Goal: Task Accomplishment & Management: Complete application form

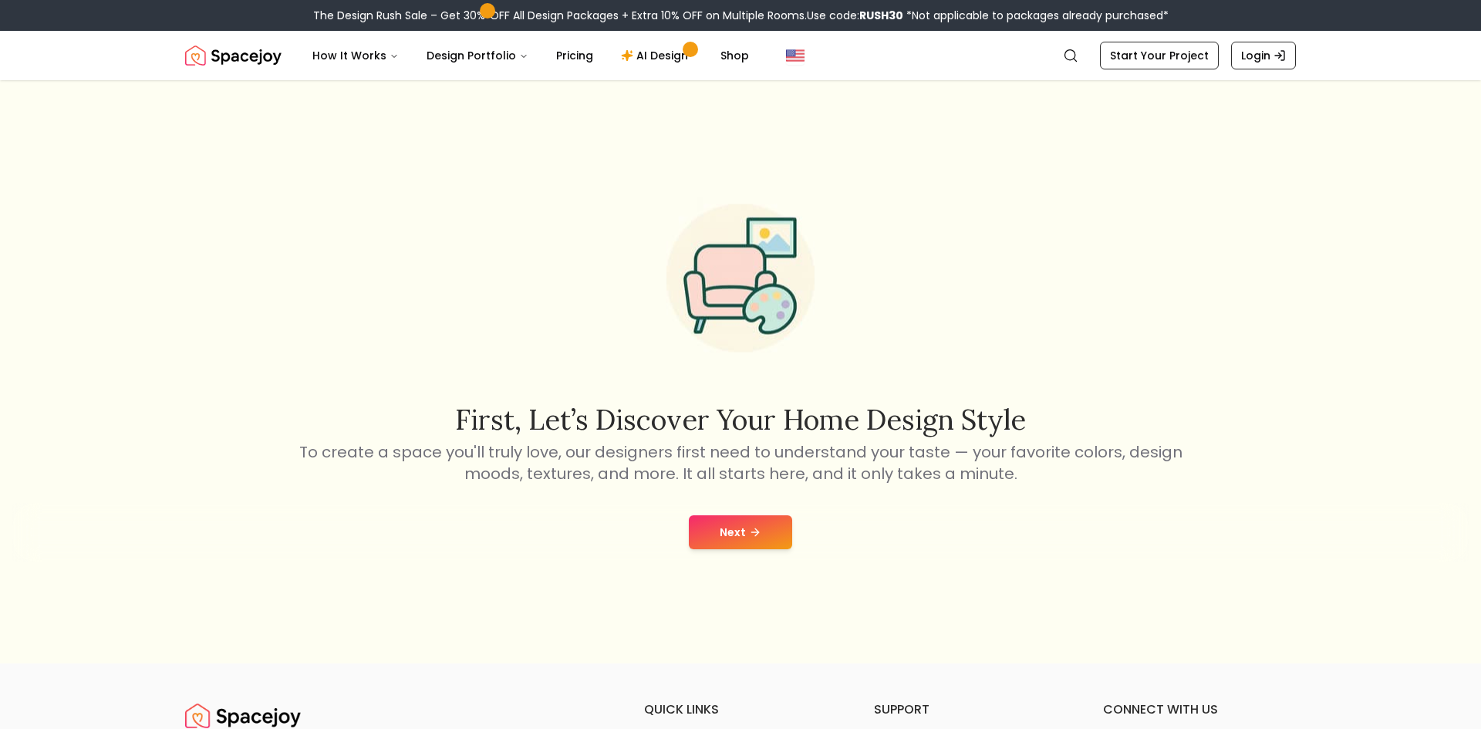
click at [762, 558] on div "Next" at bounding box center [740, 532] width 1456 height 59
click at [744, 531] on button "Next" at bounding box center [740, 532] width 103 height 34
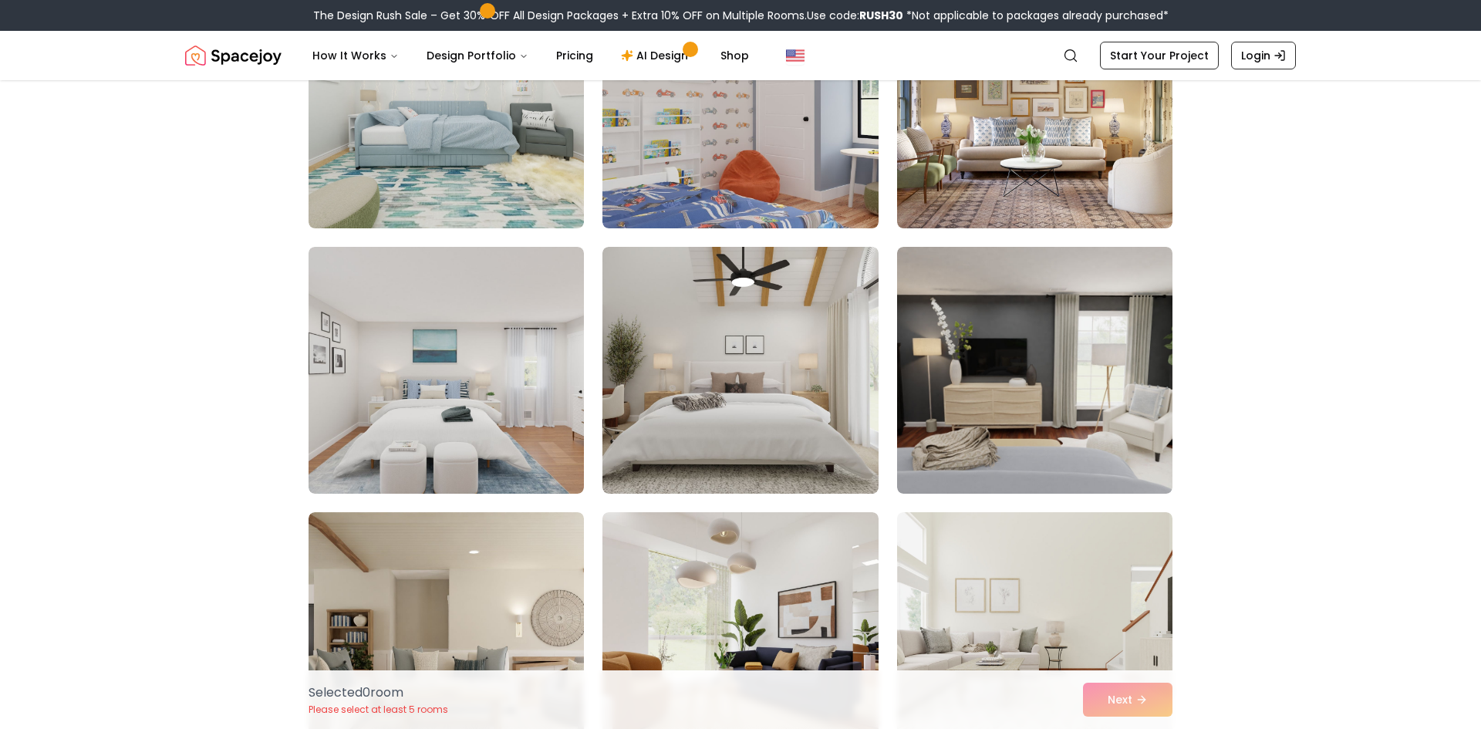
scroll to position [2087, 0]
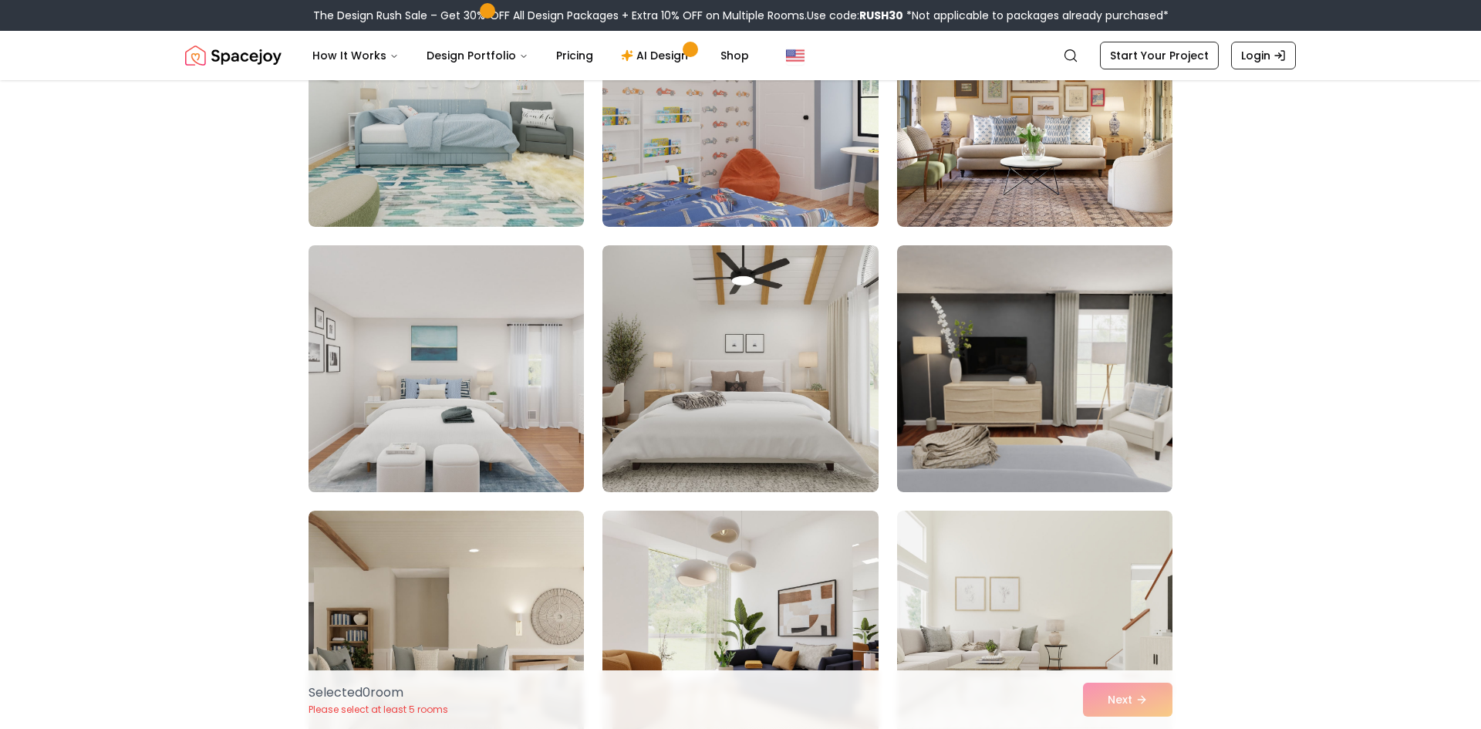
click at [435, 407] on img at bounding box center [446, 368] width 289 height 259
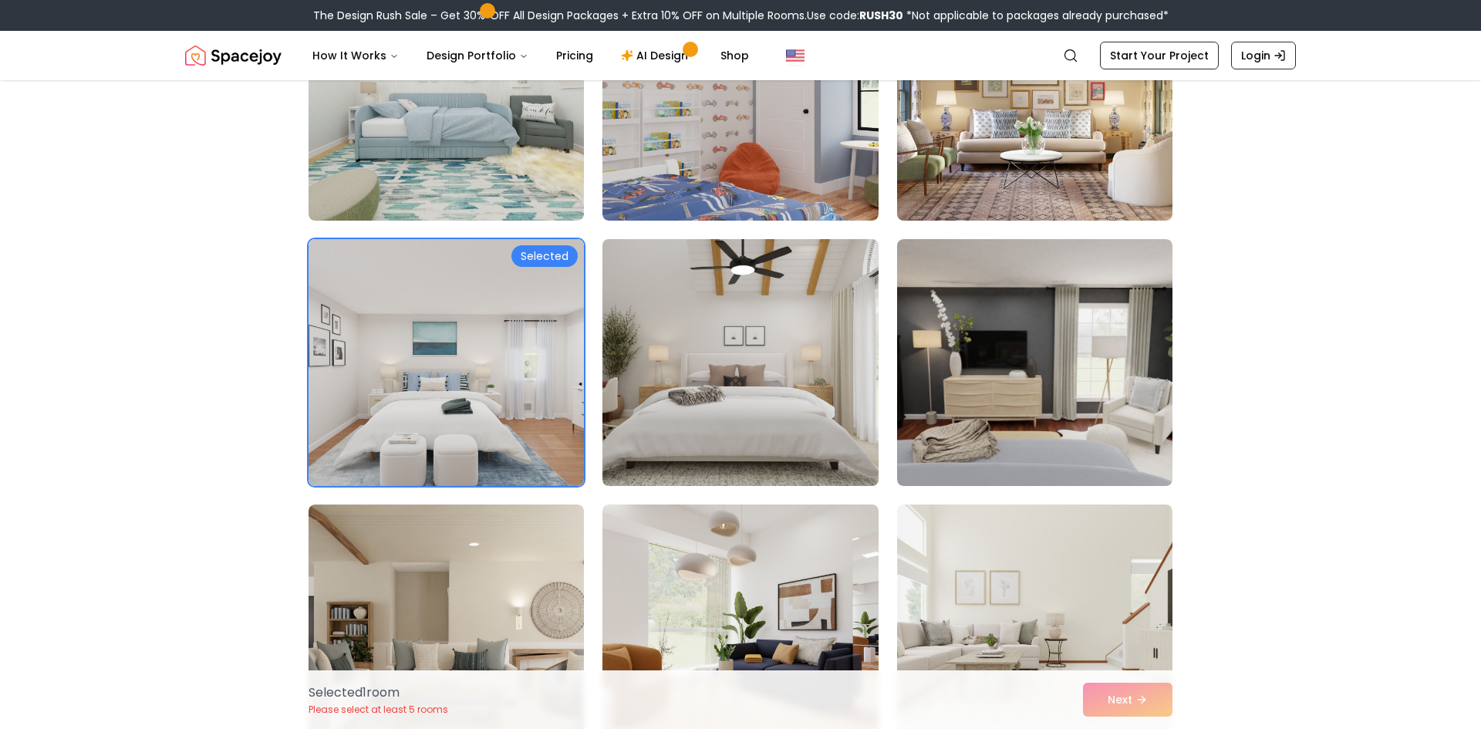
scroll to position [2095, 0]
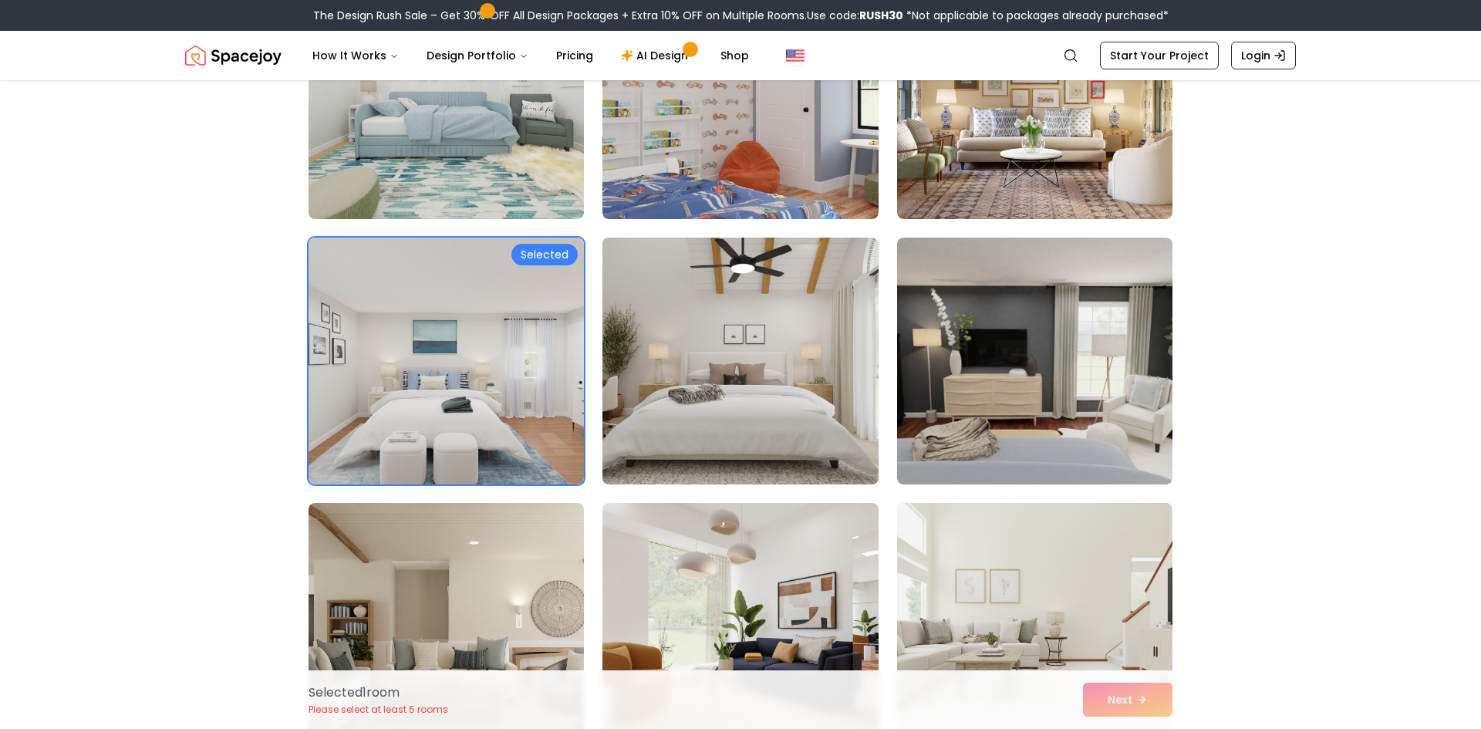
click at [730, 317] on img at bounding box center [739, 360] width 289 height 259
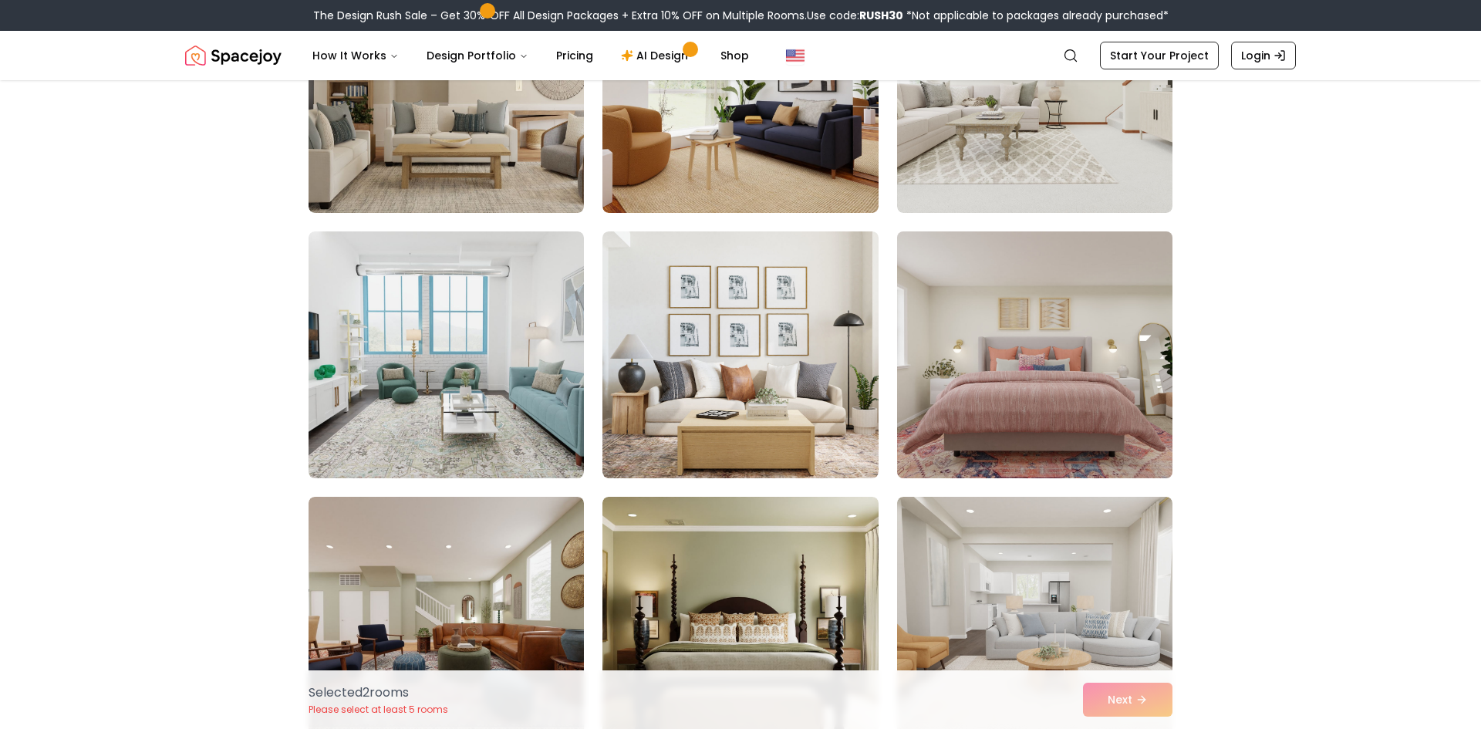
scroll to position [2633, 0]
click at [1131, 370] on img at bounding box center [1034, 353] width 289 height 259
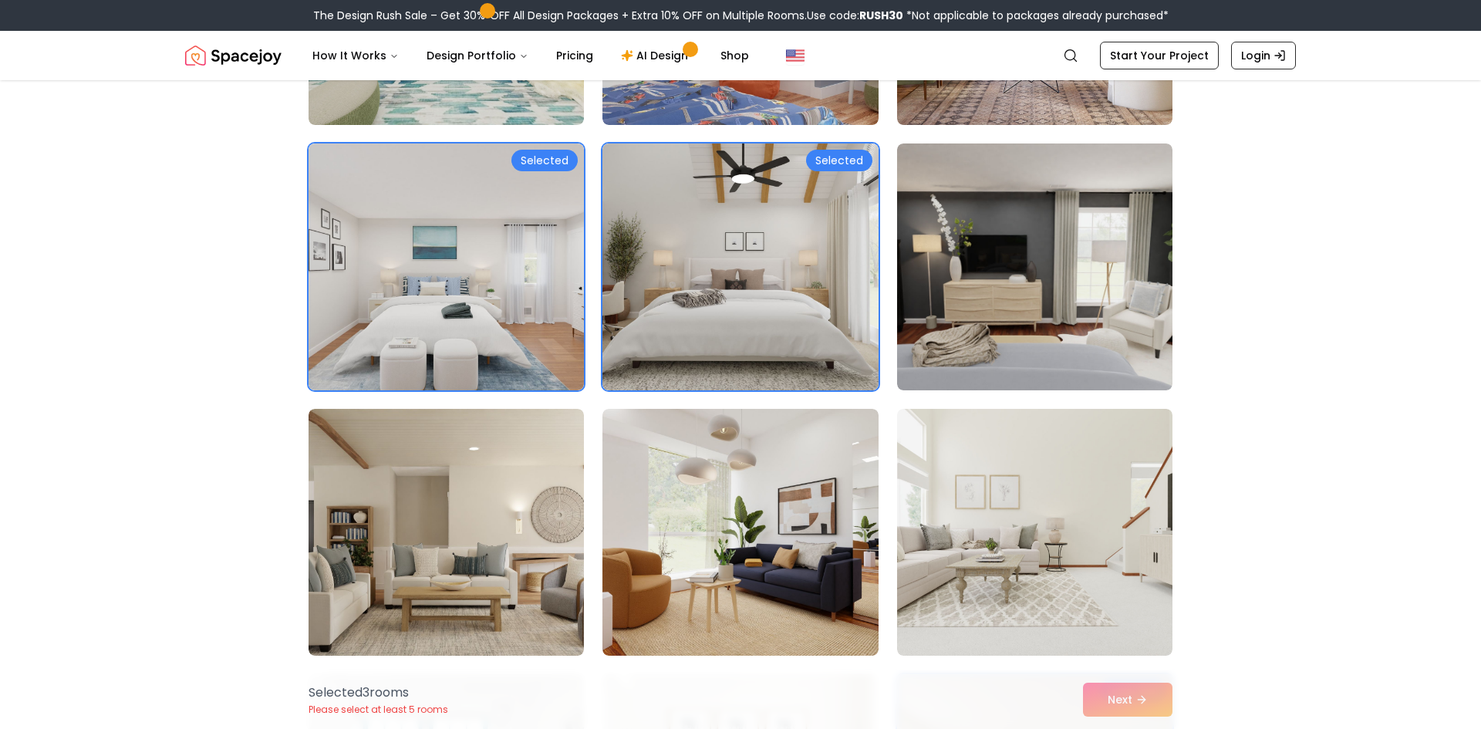
scroll to position [2660, 0]
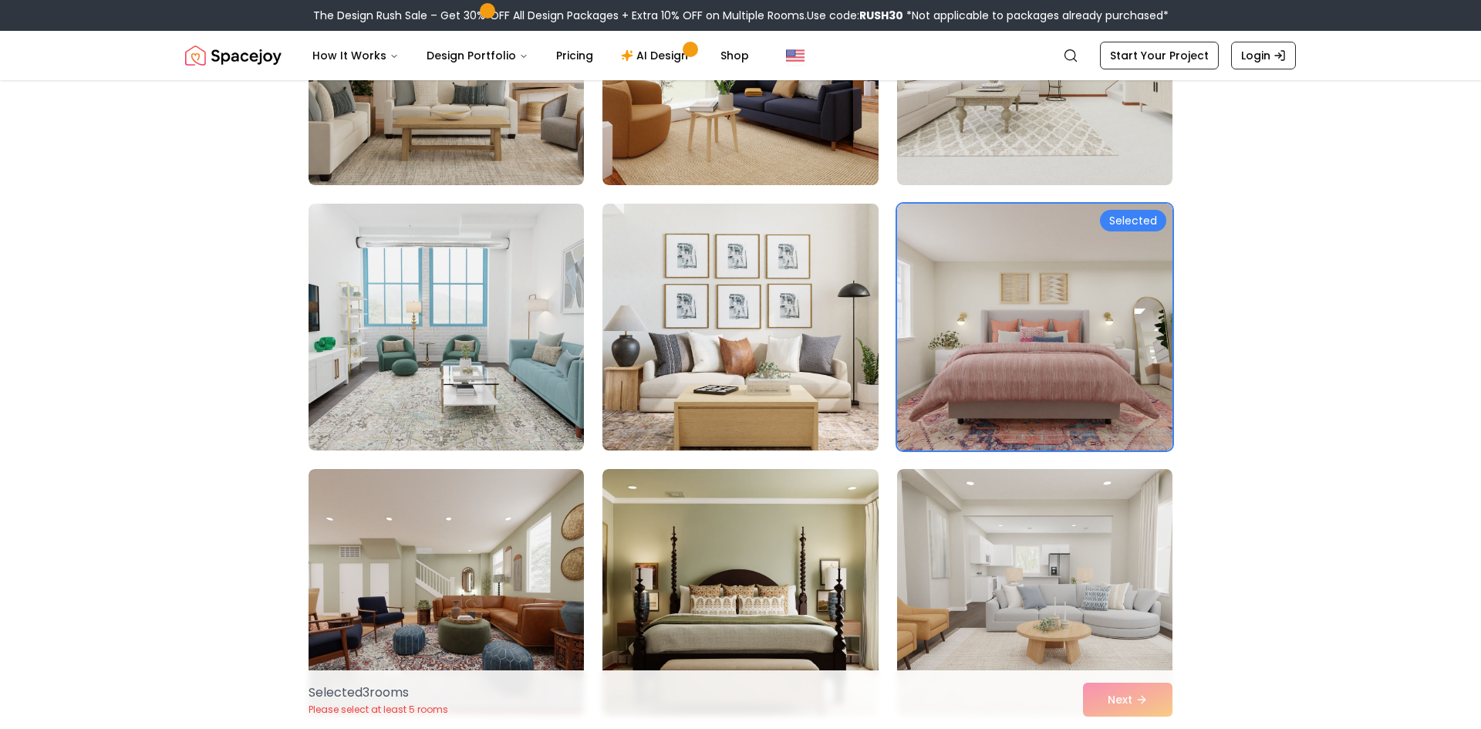
click at [801, 301] on img at bounding box center [739, 326] width 289 height 259
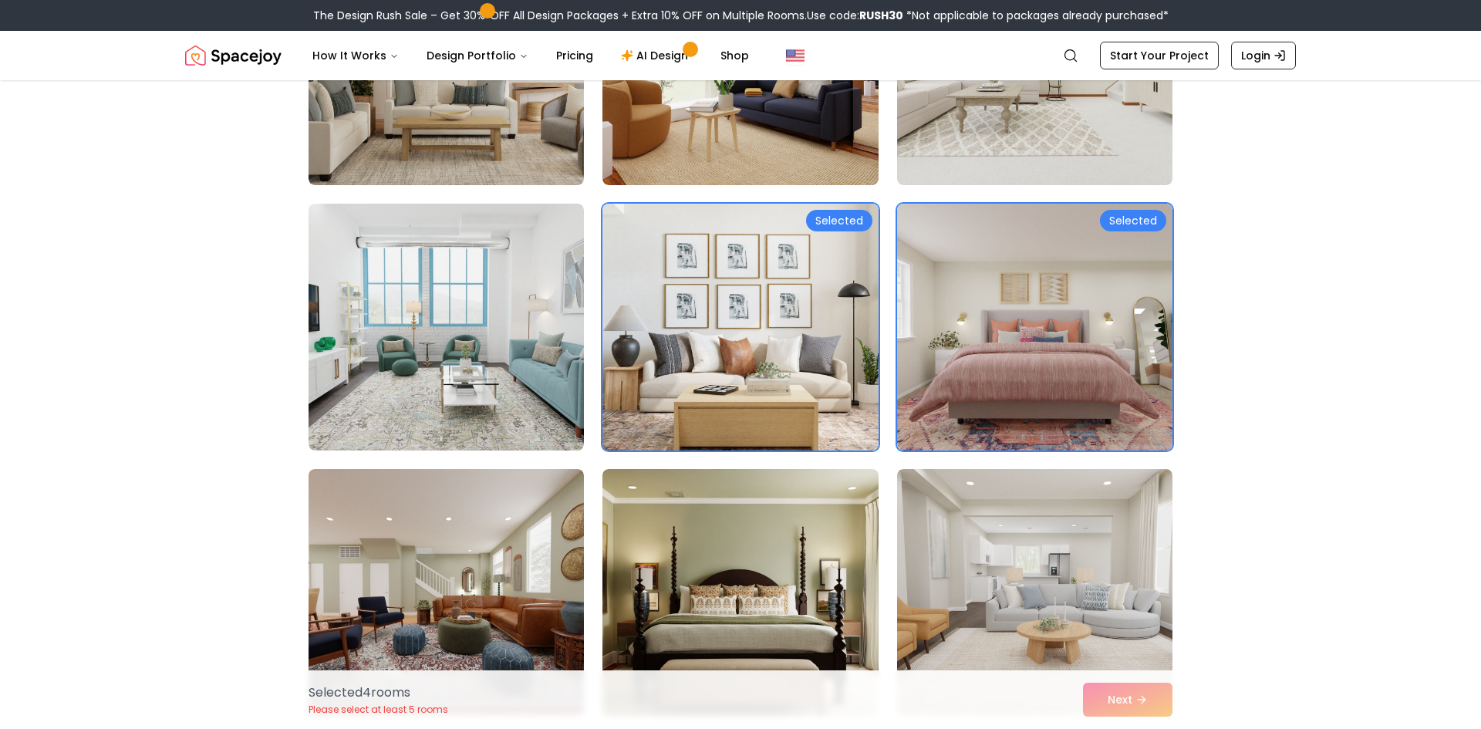
click at [783, 295] on img at bounding box center [739, 326] width 289 height 259
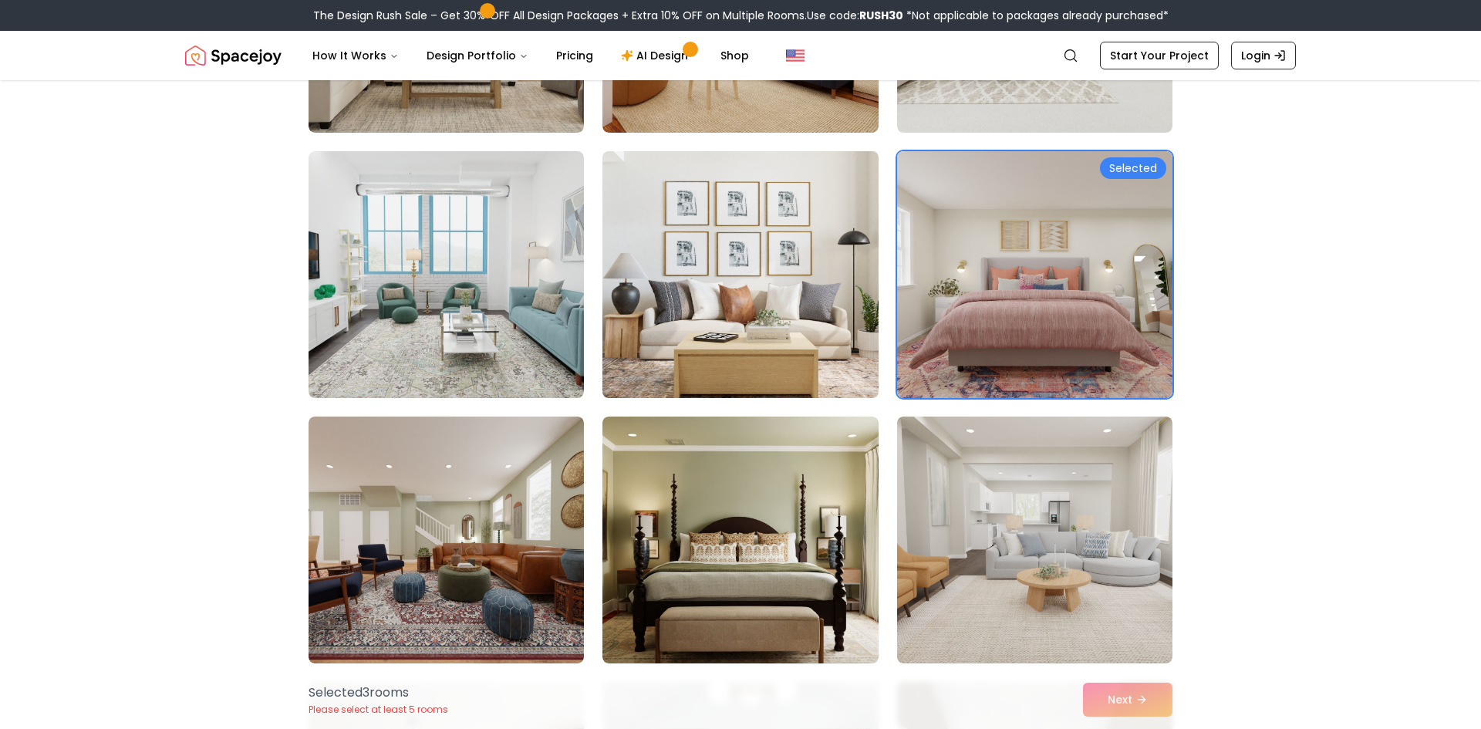
scroll to position [2910, 0]
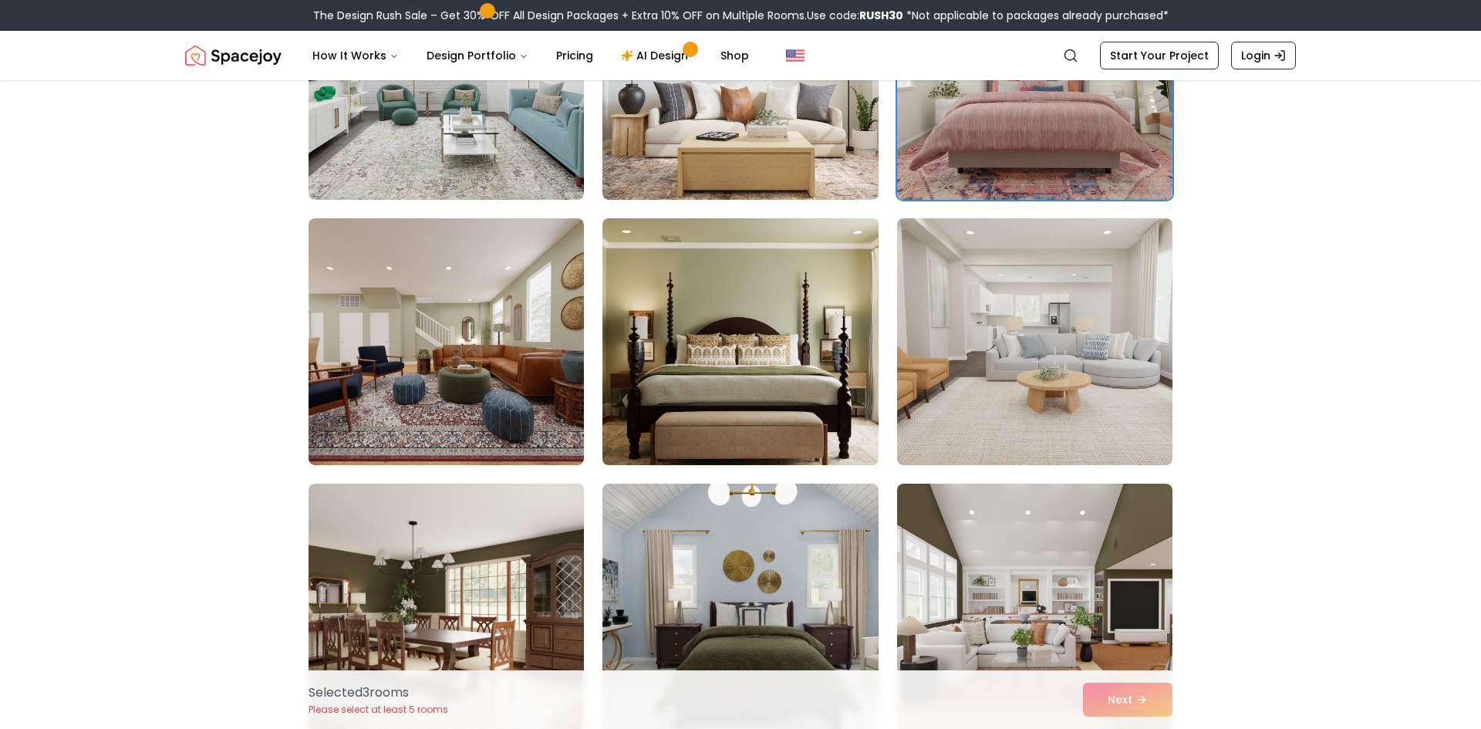
click at [798, 295] on img at bounding box center [739, 341] width 289 height 259
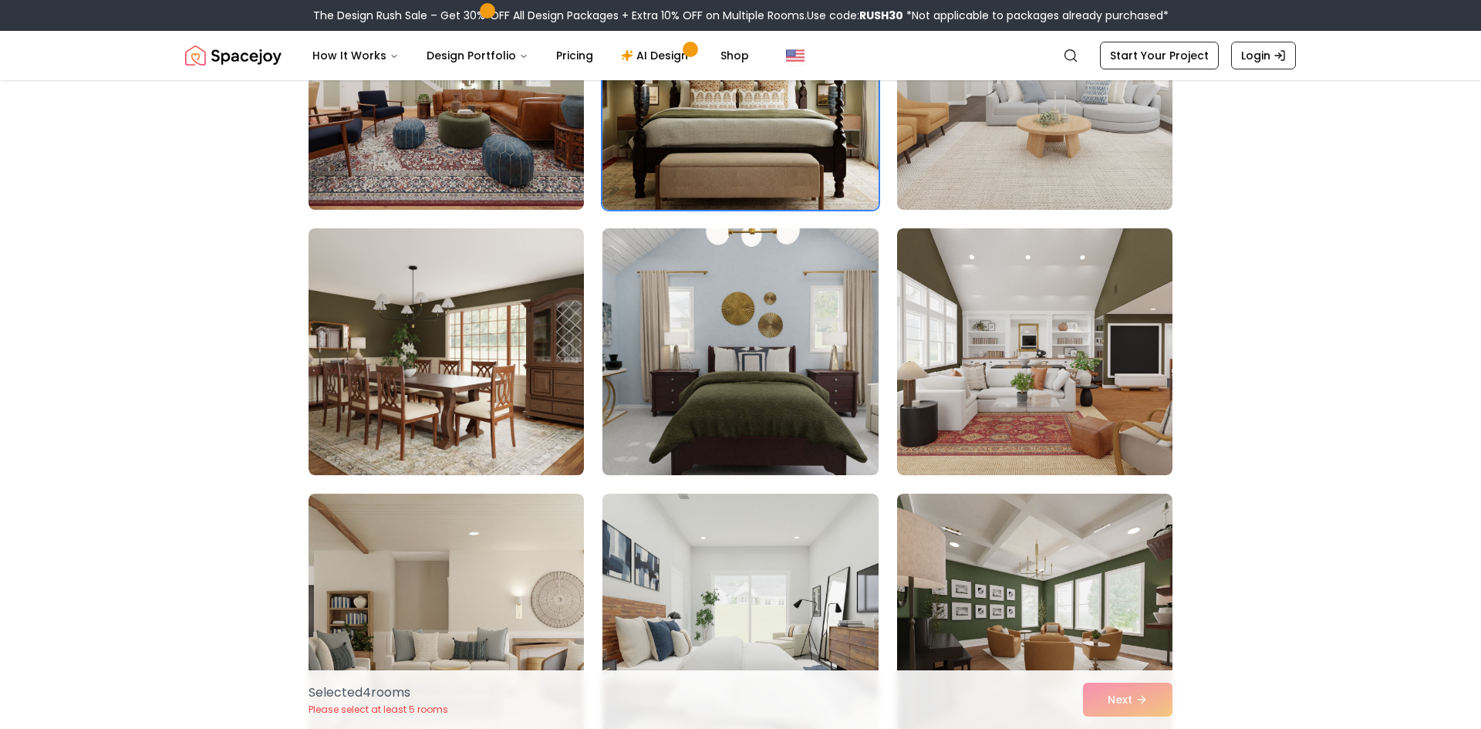
click at [742, 308] on img at bounding box center [739, 351] width 289 height 259
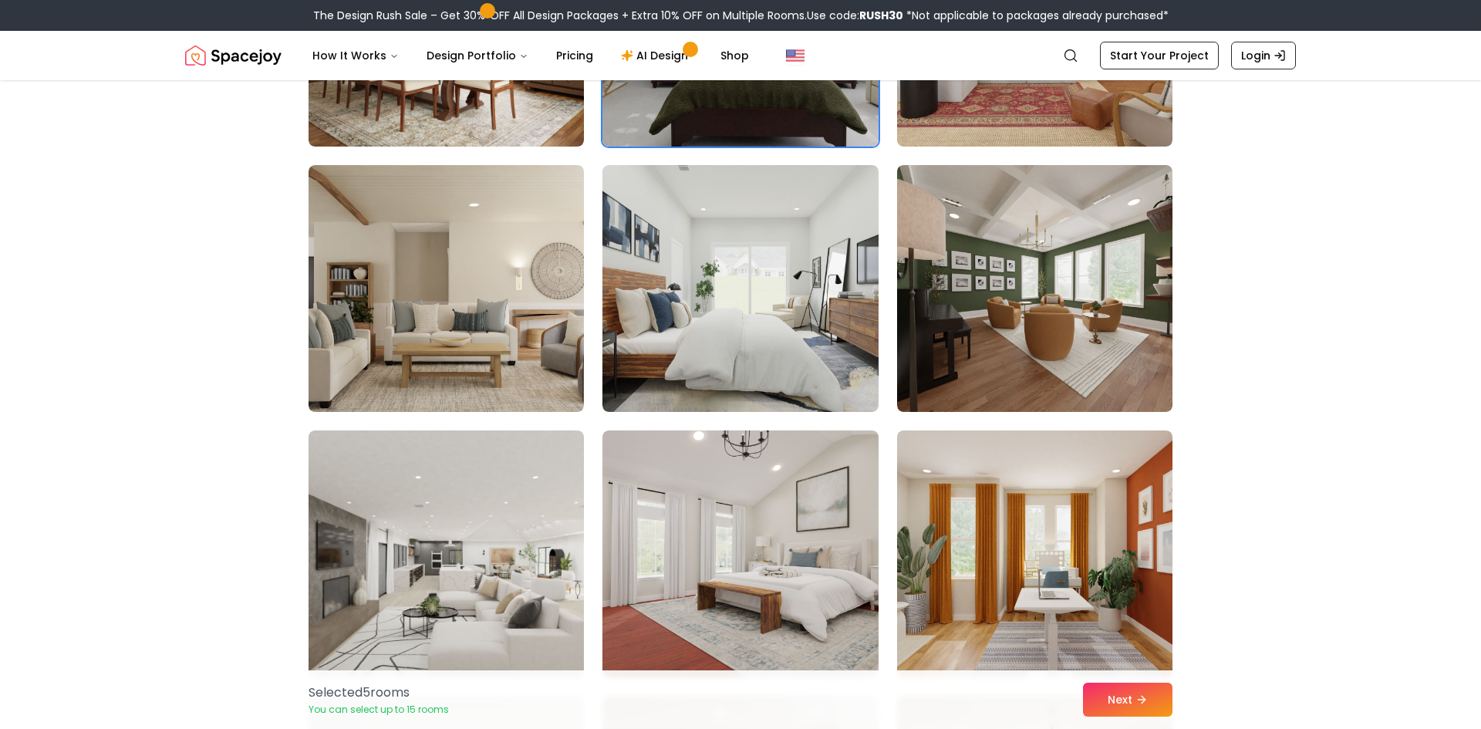
scroll to position [3503, 0]
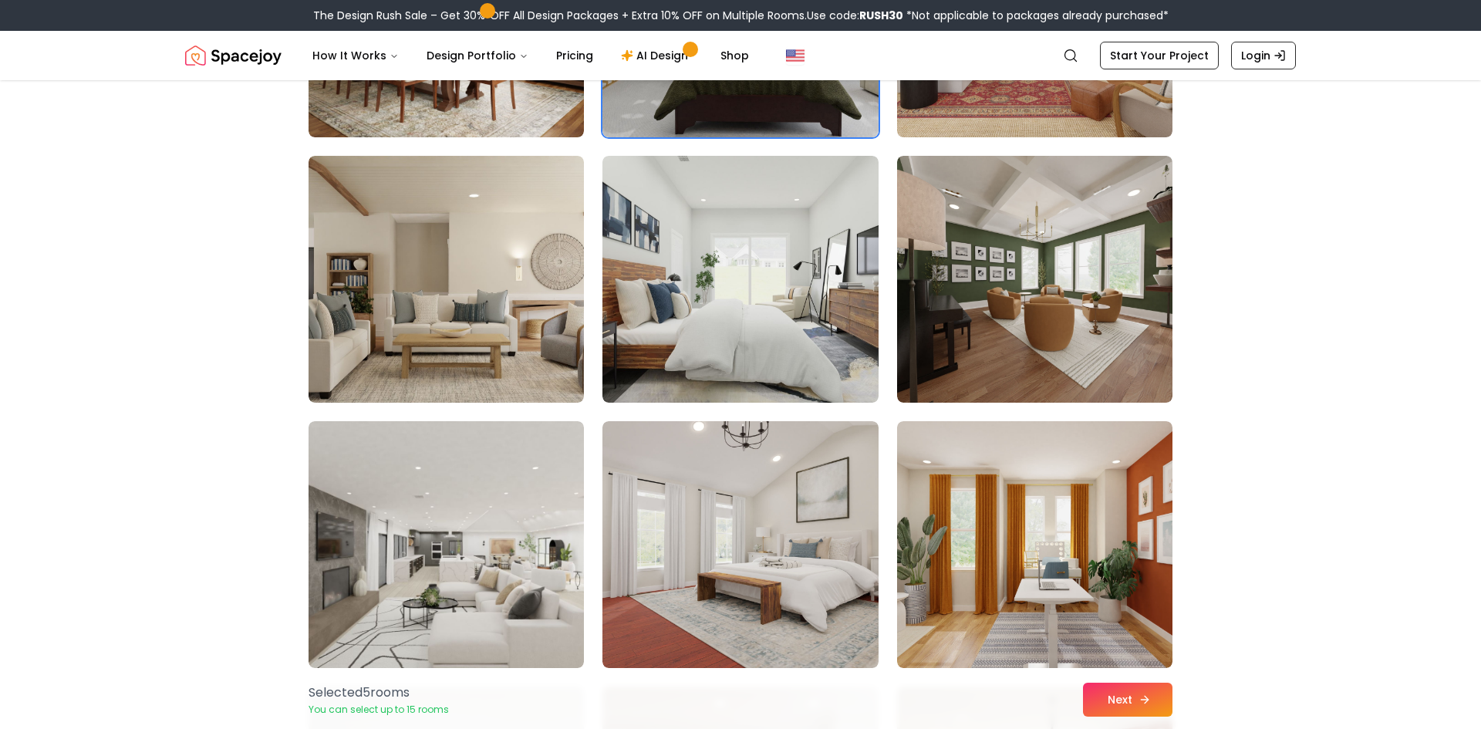
click at [1150, 700] on icon at bounding box center [1144, 699] width 12 height 12
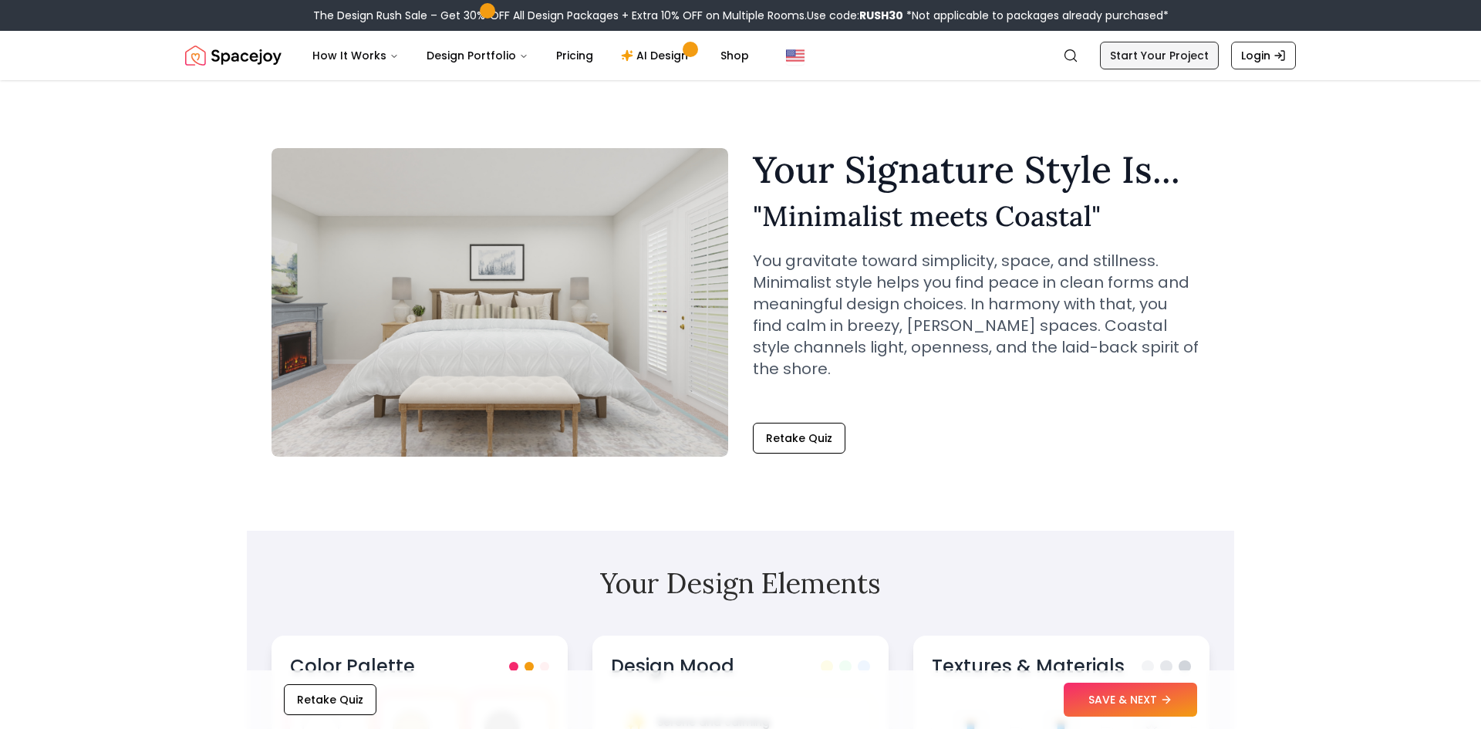
click at [1148, 62] on link "Start Your Project" at bounding box center [1159, 56] width 119 height 28
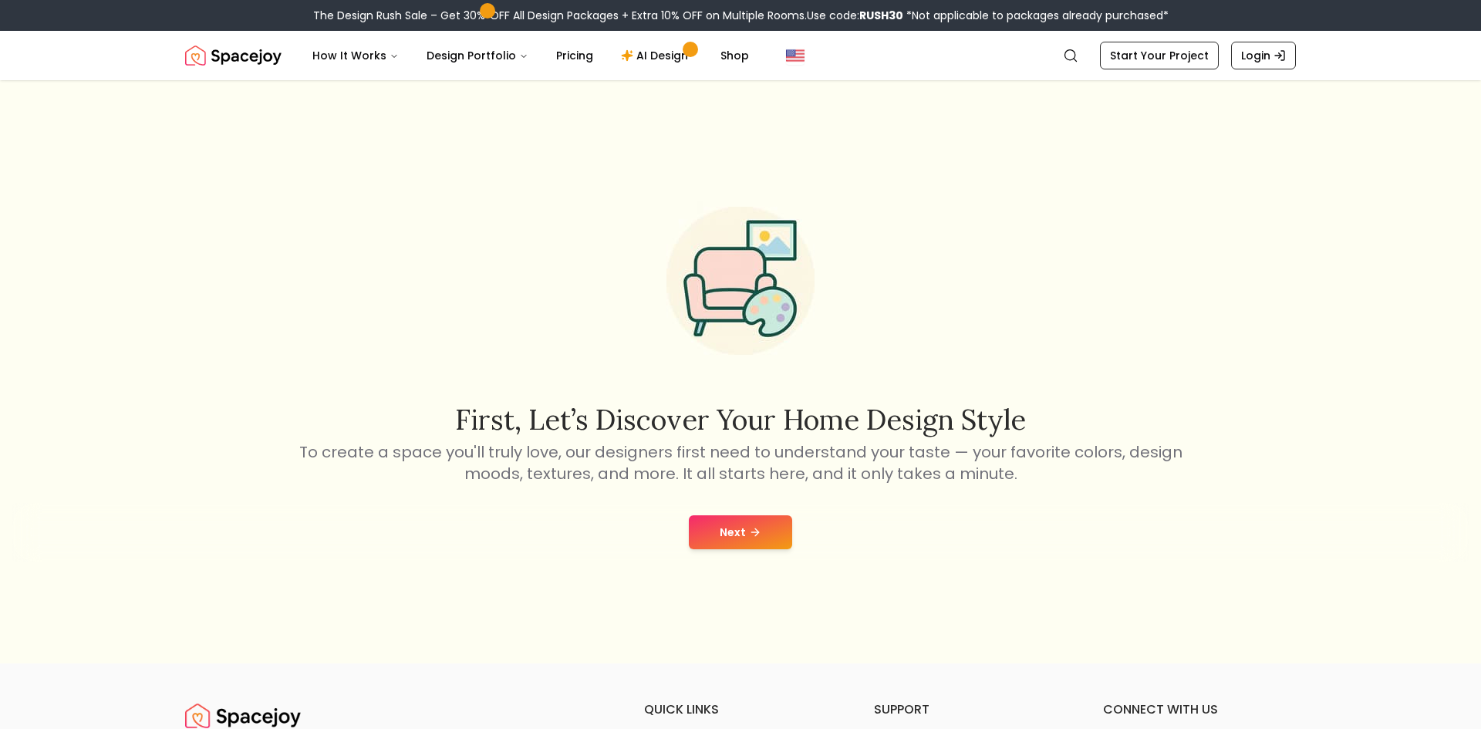
click at [766, 532] on button "Next" at bounding box center [740, 532] width 103 height 34
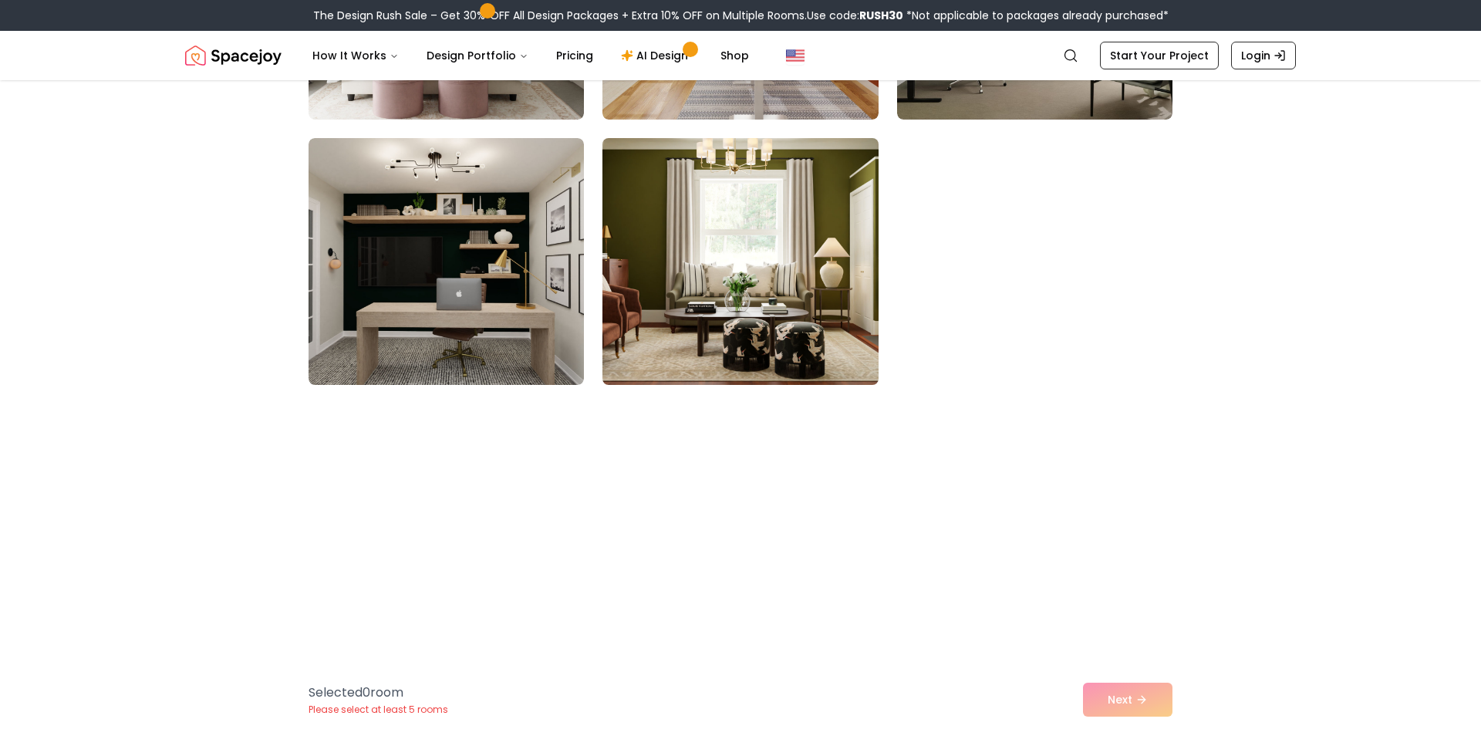
scroll to position [2590, 0]
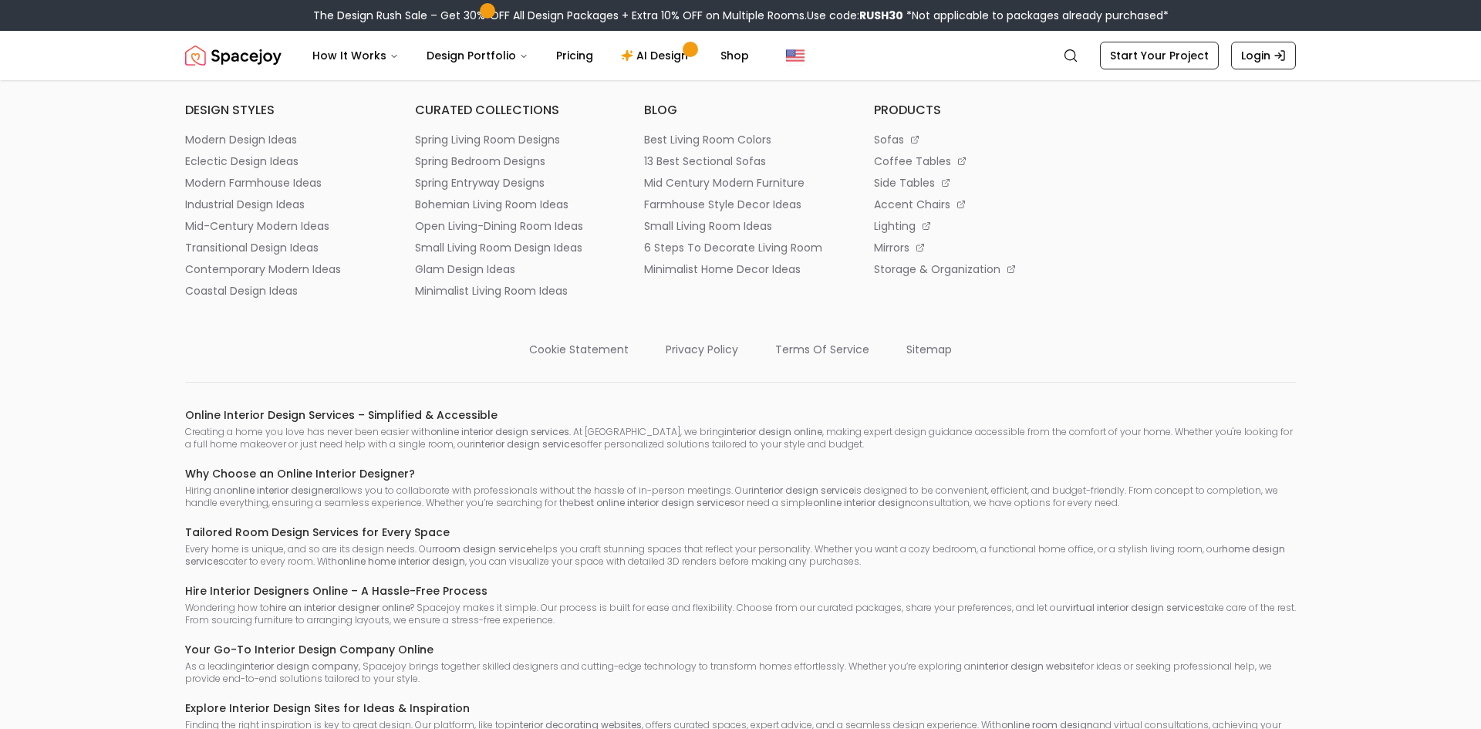
scroll to position [221, 0]
